Goal: Task Accomplishment & Management: Complete application form

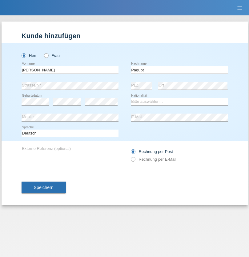
type input "Paquot"
select select "CH"
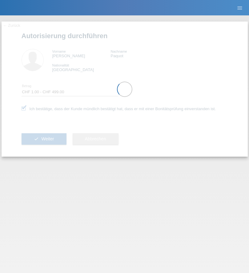
select select "1"
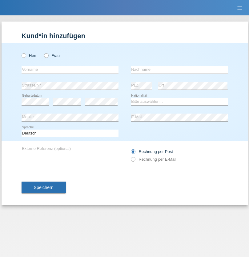
radio input "true"
click at [70, 69] on input "text" at bounding box center [70, 70] width 97 height 8
type input "Sascha"
click at [179, 69] on input "text" at bounding box center [179, 70] width 97 height 8
type input "Schweizer"
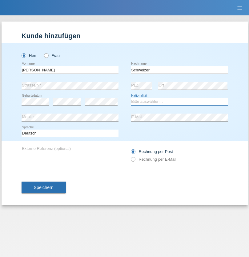
select select "CH"
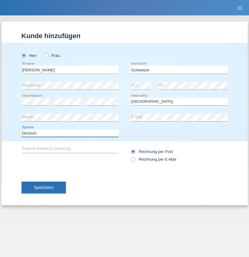
select select "en"
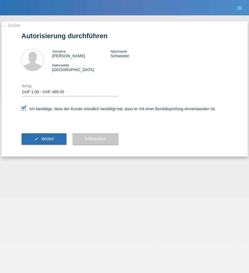
select select "1"
click at [44, 139] on span "Weiter" at bounding box center [47, 138] width 13 height 5
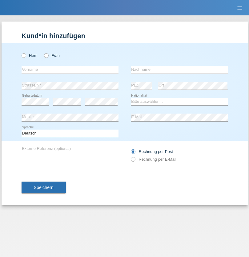
radio input "true"
click at [70, 69] on input "text" at bounding box center [70, 70] width 97 height 8
type input "firat"
click at [179, 69] on input "text" at bounding box center [179, 70] width 97 height 8
type input "kara"
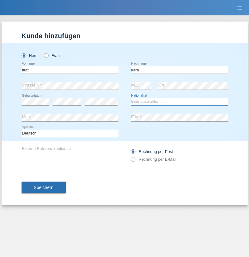
select select "CH"
radio input "true"
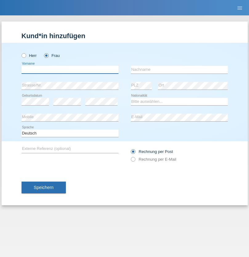
click at [70, 69] on input "text" at bounding box center [70, 70] width 97 height 8
type input "Nuria"
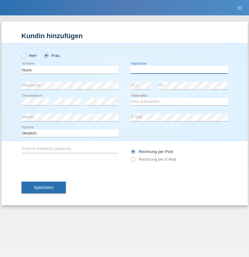
click at [179, 69] on input "text" at bounding box center [179, 70] width 97 height 8
type input "D'Antino"
select select "CH"
